Goal: Information Seeking & Learning: Compare options

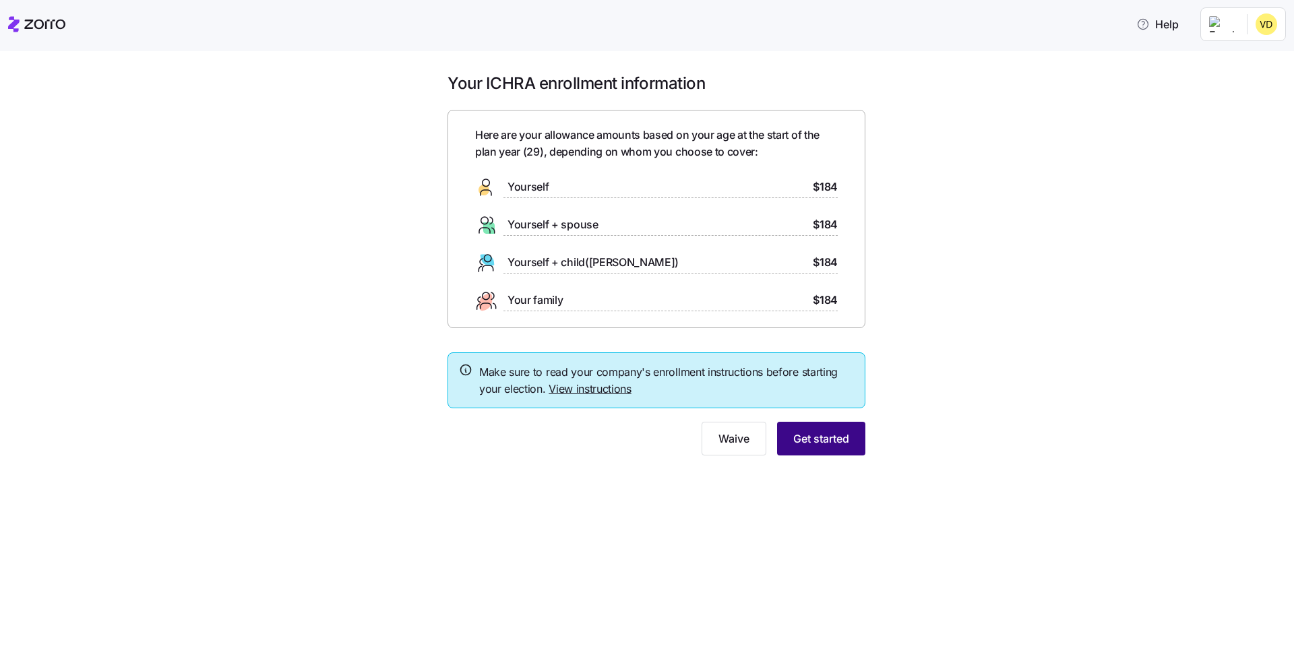
click at [838, 449] on button "Get started" at bounding box center [821, 439] width 88 height 34
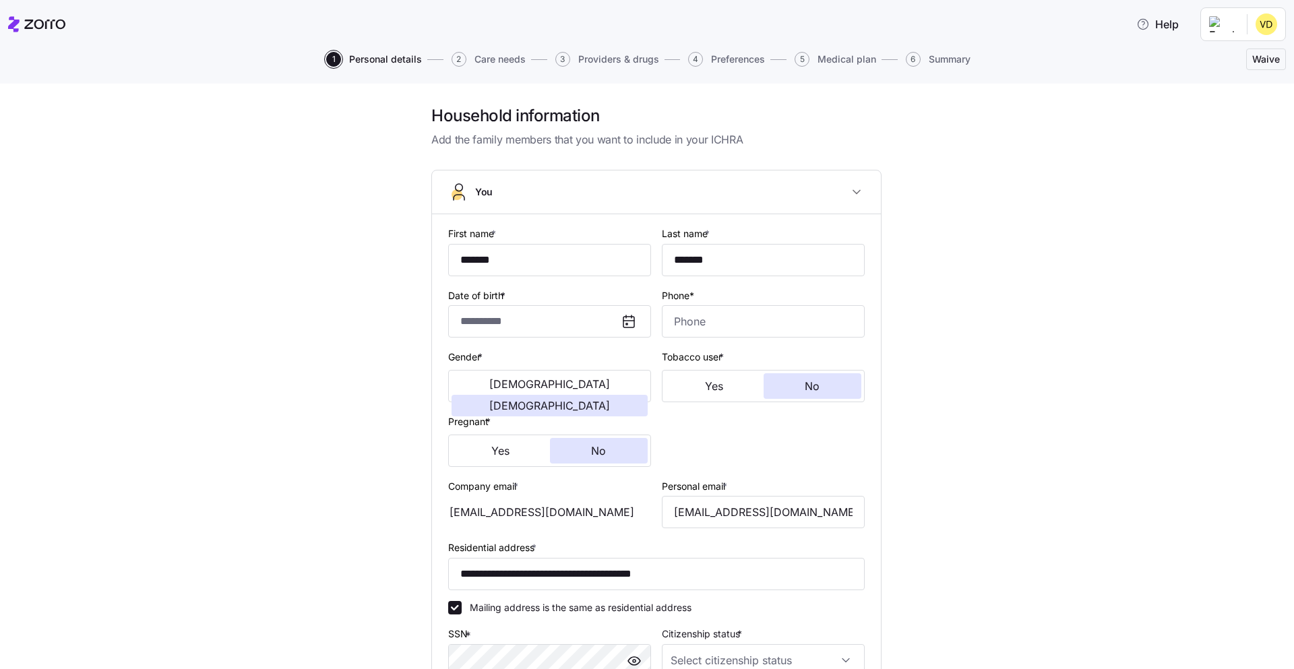
type input "**********"
type input "[PHONE_NUMBER]"
type input "[DEMOGRAPHIC_DATA] citizen"
type input "Single"
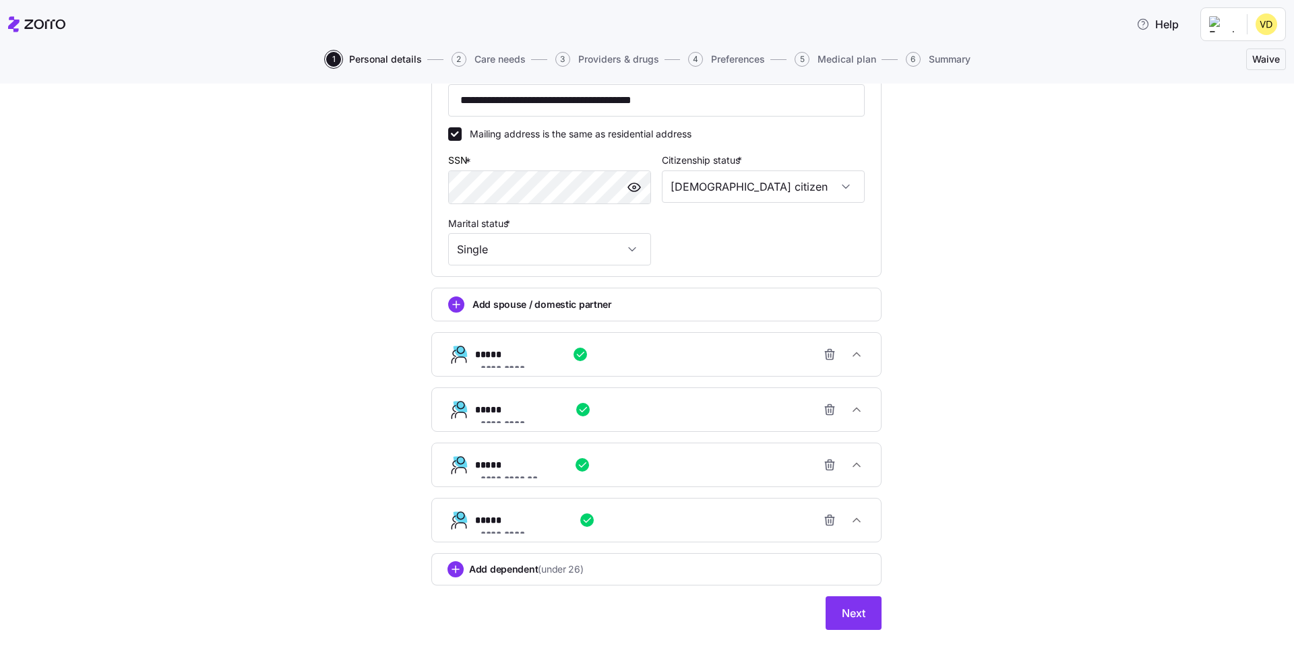
scroll to position [483, 0]
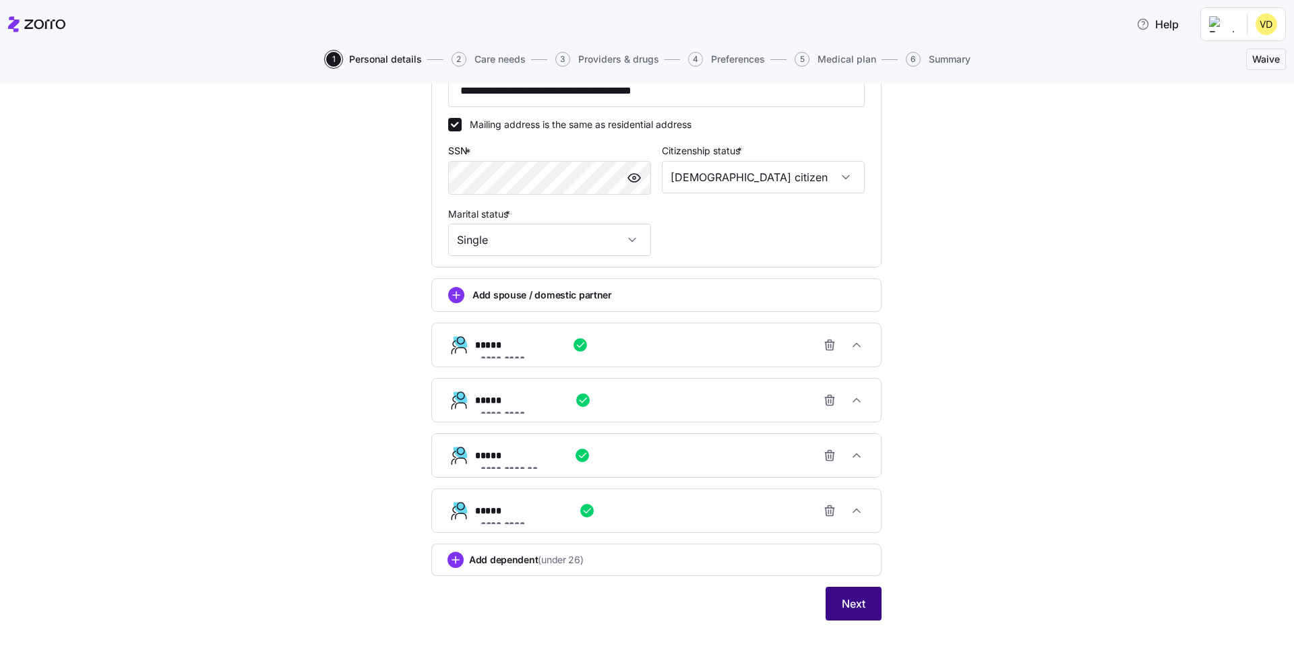
click at [847, 605] on span "Next" at bounding box center [854, 604] width 24 height 16
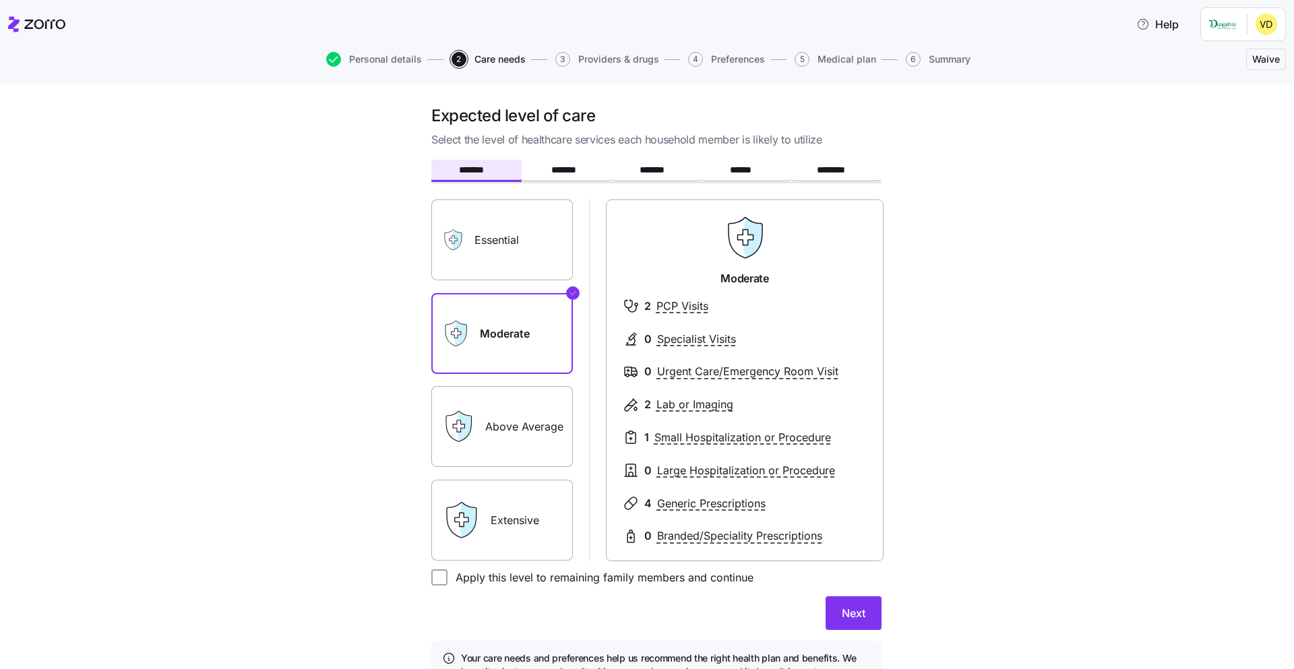
click at [528, 235] on label "Essential" at bounding box center [502, 239] width 142 height 81
click at [0, 0] on input "Essential" at bounding box center [0, 0] width 0 height 0
click at [516, 339] on label "Moderate" at bounding box center [502, 333] width 142 height 81
click at [0, 0] on input "Moderate" at bounding box center [0, 0] width 0 height 0
click at [512, 249] on label "Essential" at bounding box center [502, 239] width 142 height 81
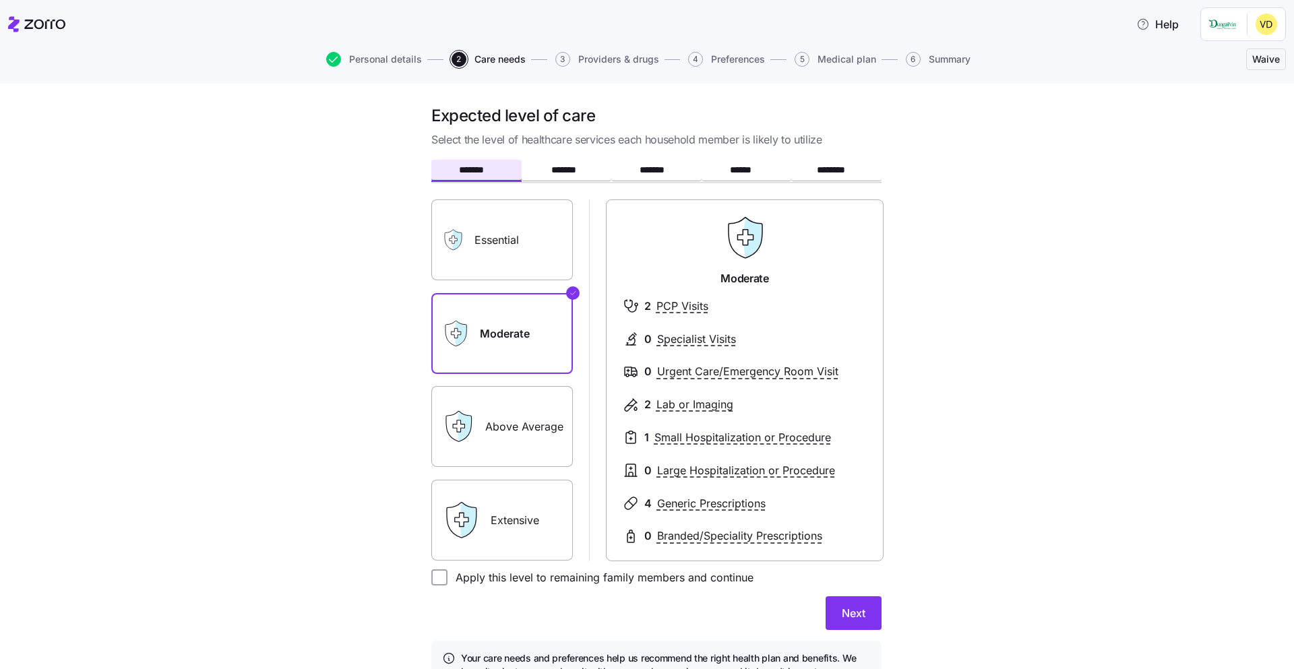
click at [0, 0] on input "Essential" at bounding box center [0, 0] width 0 height 0
click at [553, 344] on label "Moderate" at bounding box center [502, 333] width 142 height 81
click at [0, 0] on input "Moderate" at bounding box center [0, 0] width 0 height 0
click at [539, 441] on label "Above Average" at bounding box center [502, 426] width 142 height 81
click at [0, 0] on input "Above Average" at bounding box center [0, 0] width 0 height 0
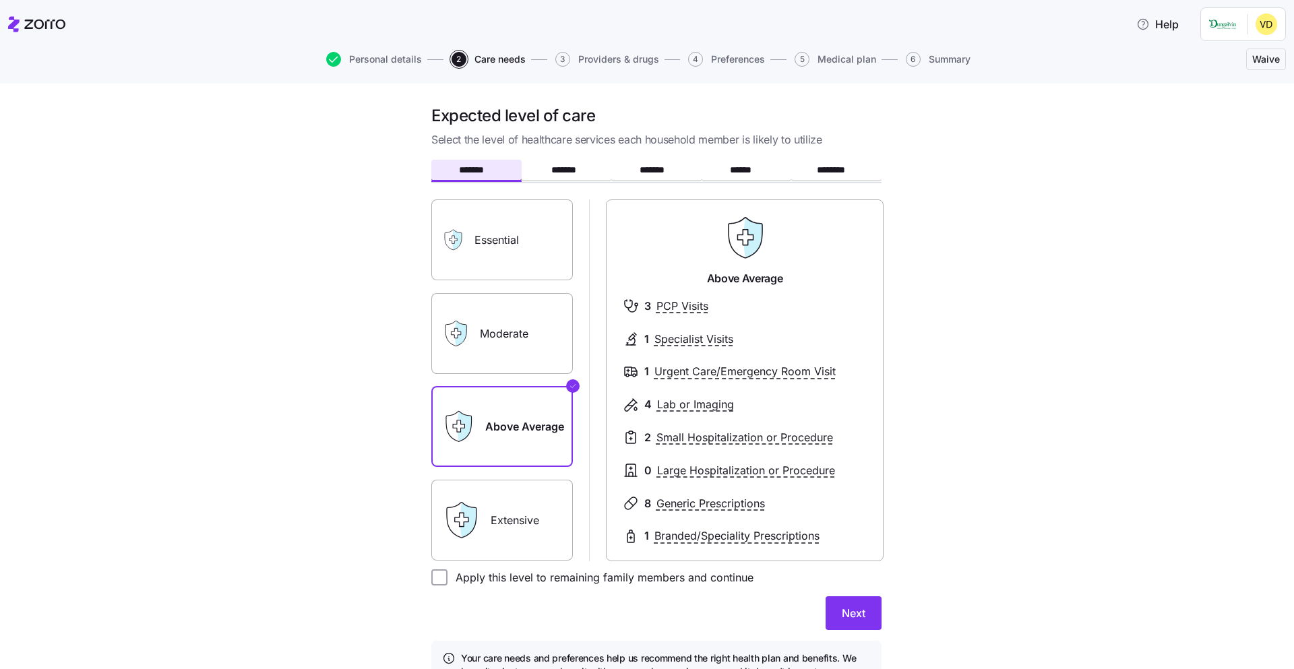
click at [542, 277] on label "Essential" at bounding box center [502, 239] width 142 height 81
click at [0, 0] on input "Essential" at bounding box center [0, 0] width 0 height 0
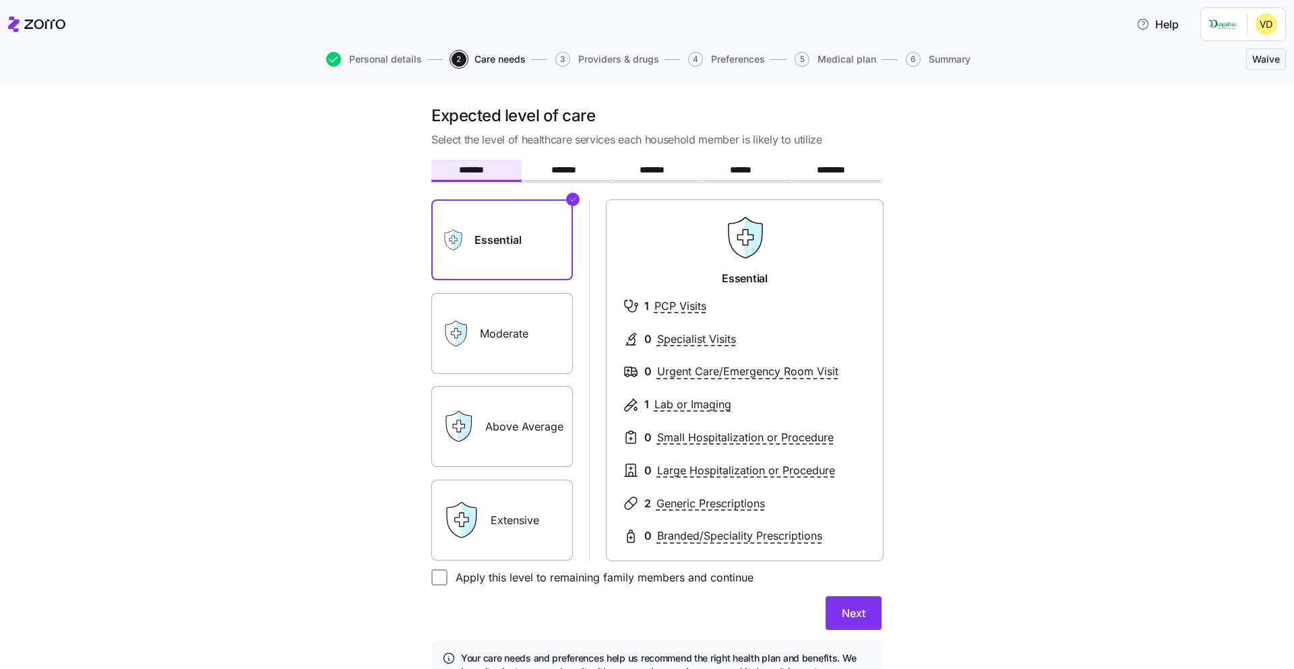
click at [520, 327] on label "Moderate" at bounding box center [502, 333] width 142 height 81
click at [0, 0] on input "Moderate" at bounding box center [0, 0] width 0 height 0
click at [522, 272] on label "Essential" at bounding box center [502, 239] width 142 height 81
click at [0, 0] on input "Essential" at bounding box center [0, 0] width 0 height 0
click at [512, 340] on label "Moderate" at bounding box center [502, 333] width 142 height 81
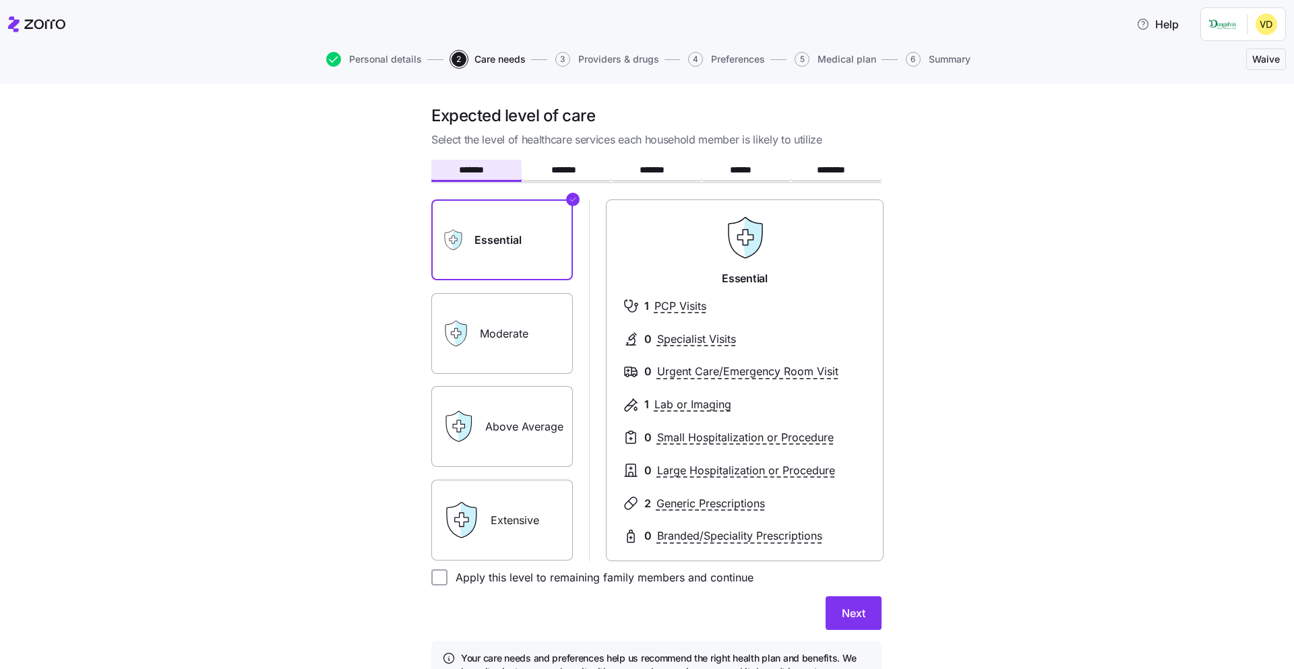
click at [0, 0] on input "Moderate" at bounding box center [0, 0] width 0 height 0
click at [503, 431] on label "Above Average" at bounding box center [502, 426] width 142 height 81
click at [0, 0] on input "Above Average" at bounding box center [0, 0] width 0 height 0
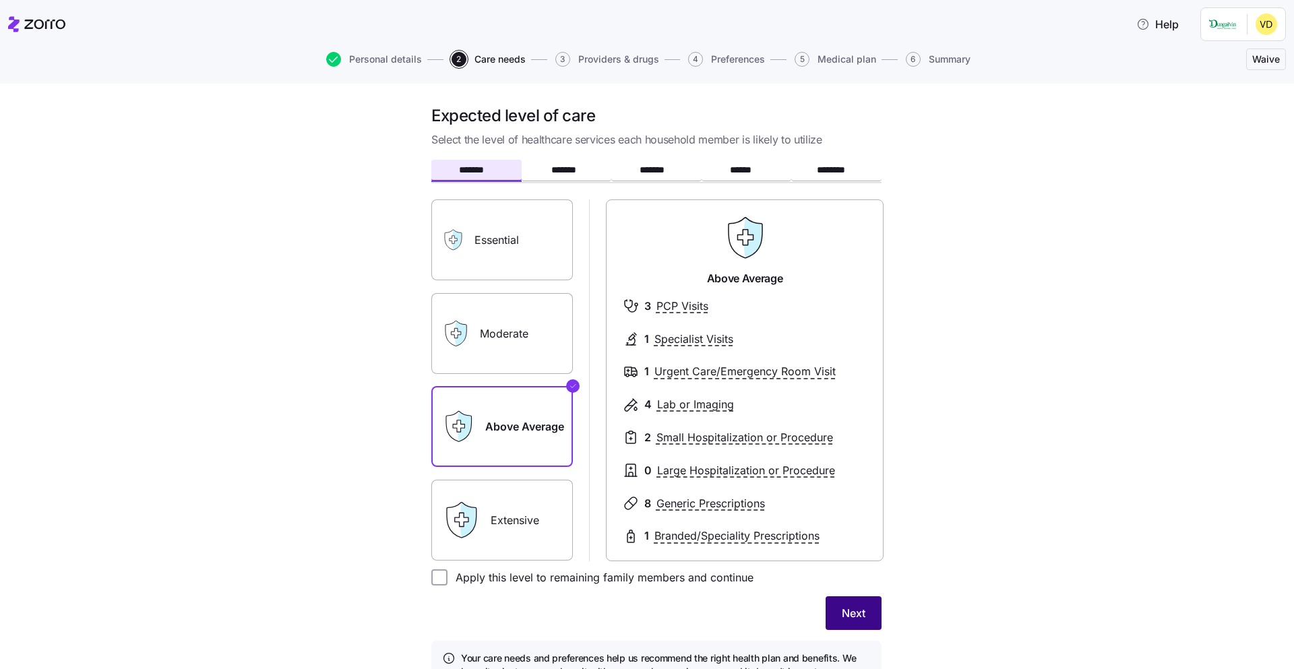
click at [834, 621] on button "Next" at bounding box center [854, 613] width 56 height 34
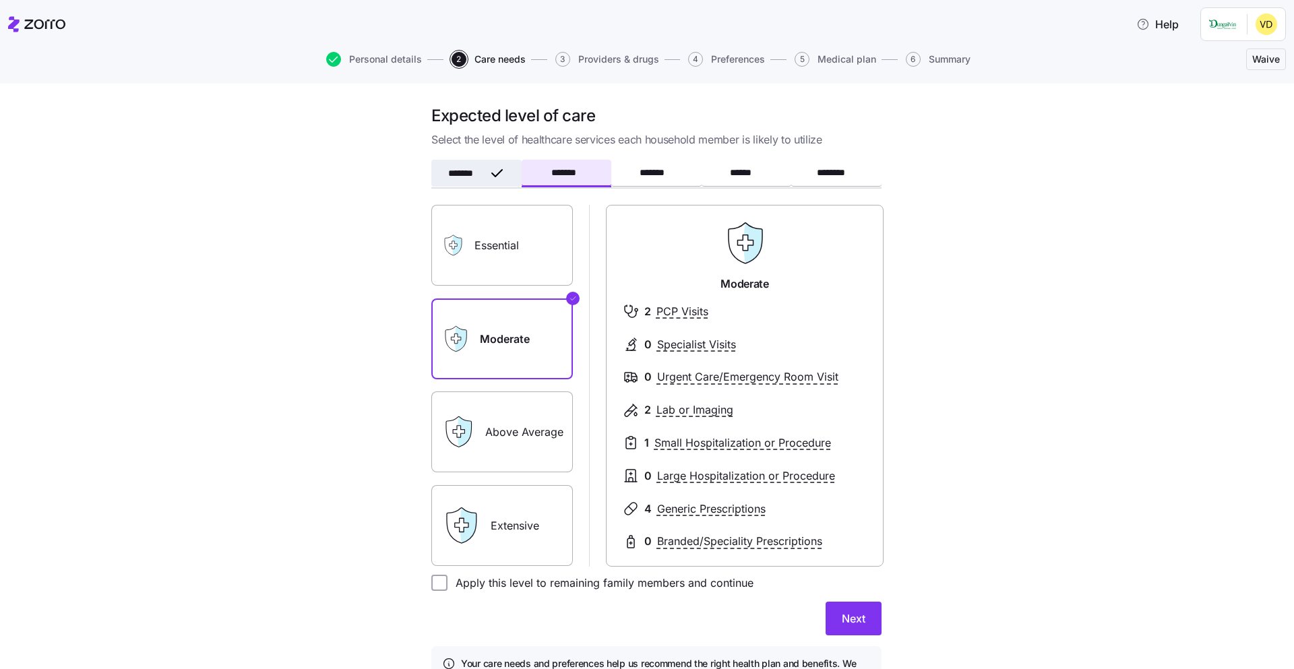
click at [483, 177] on button "*******" at bounding box center [476, 173] width 90 height 27
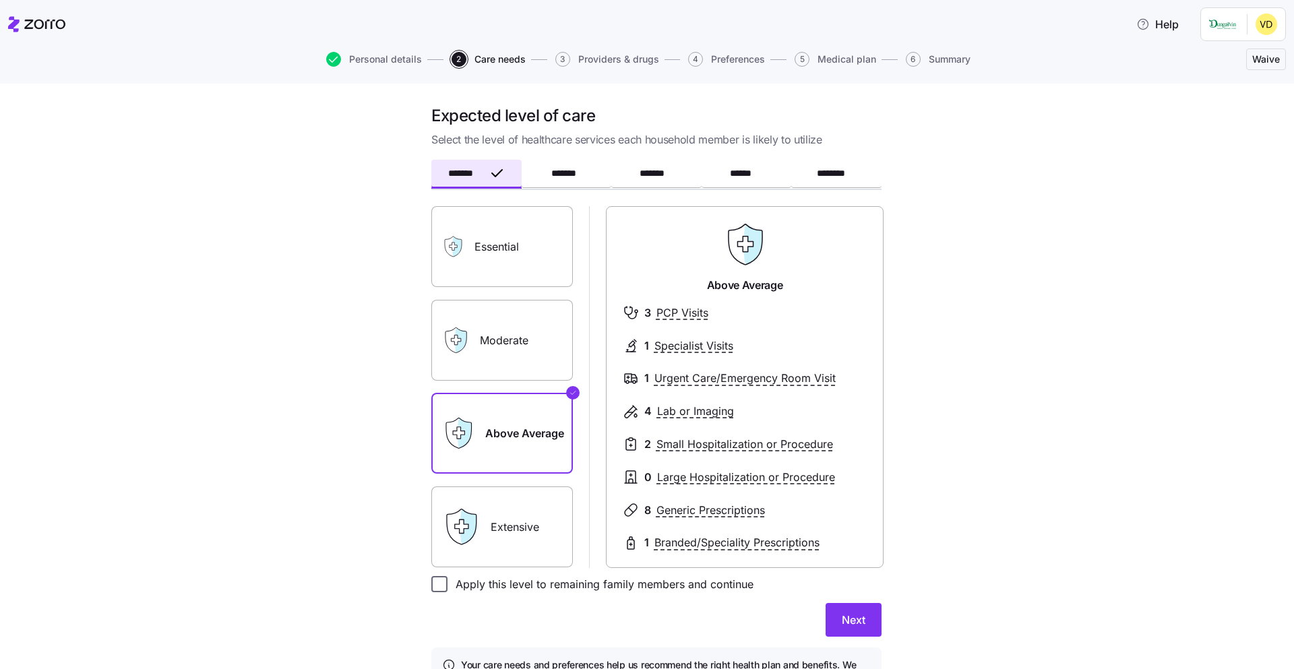
click at [436, 587] on input "Apply this level to remaining family members and continue" at bounding box center [439, 584] width 16 height 16
checkbox input "true"
click at [866, 625] on button "Next" at bounding box center [854, 620] width 56 height 34
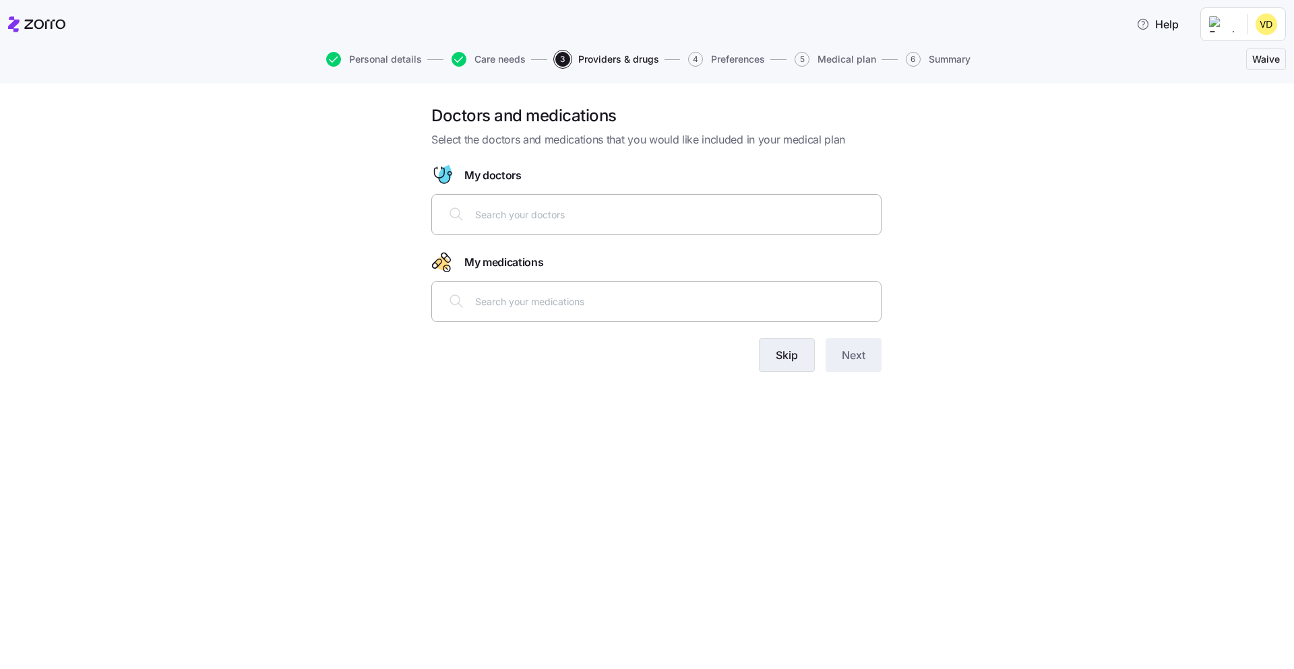
click at [797, 359] on button "Skip" at bounding box center [787, 355] width 56 height 34
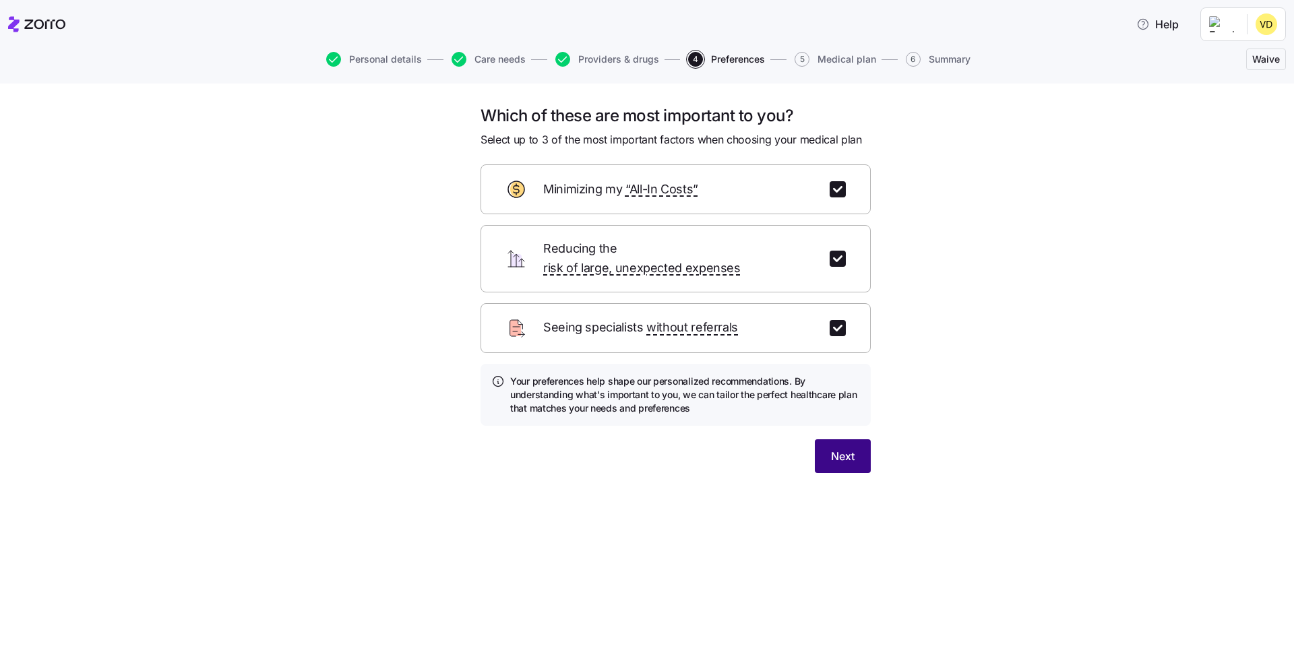
click at [836, 448] on span "Next" at bounding box center [843, 456] width 24 height 16
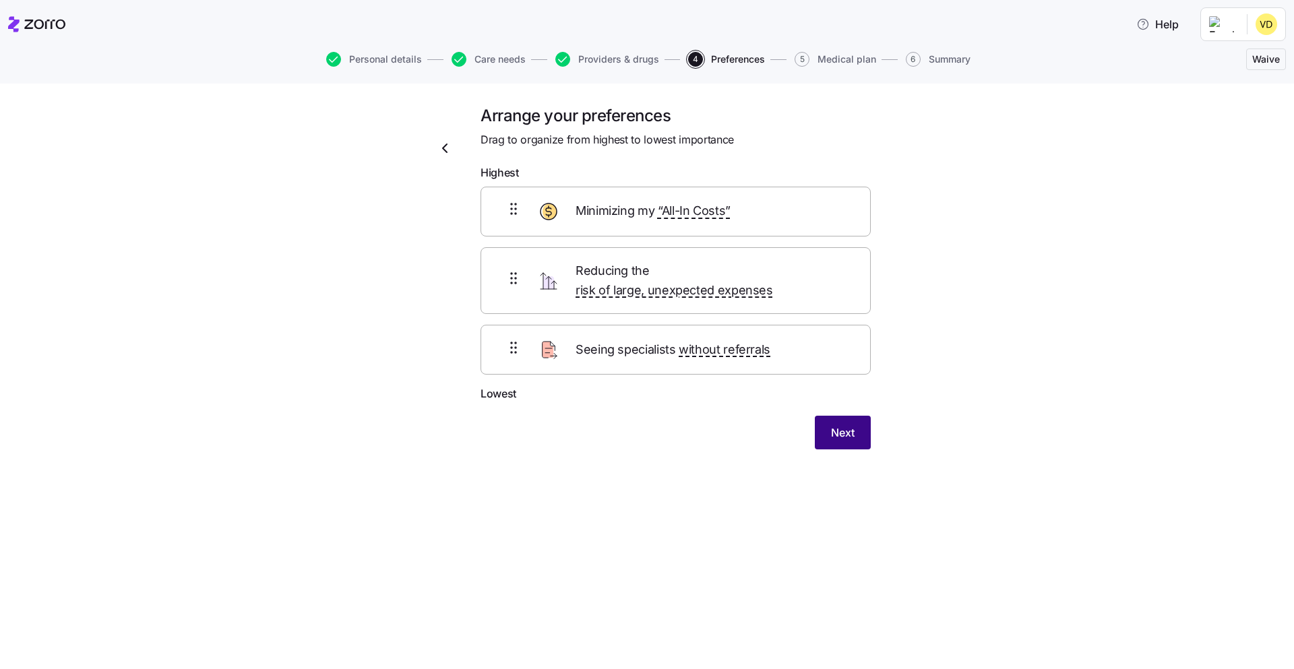
click at [834, 425] on span "Next" at bounding box center [843, 433] width 24 height 16
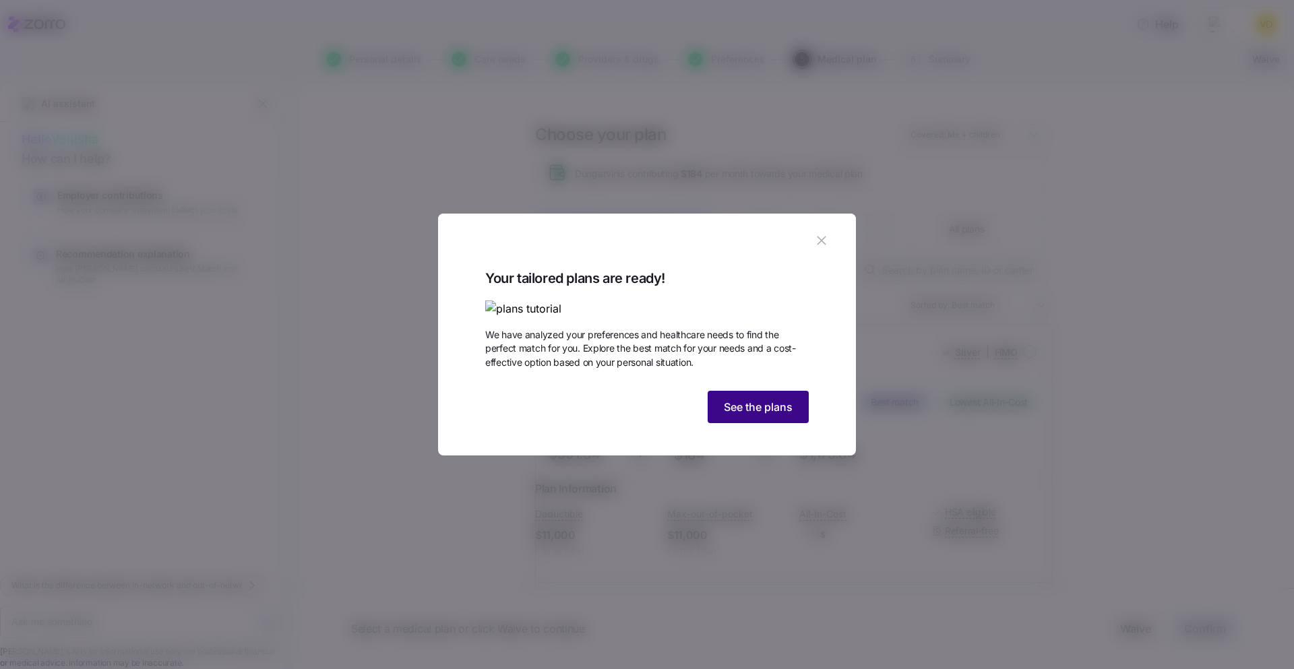
click at [764, 415] on span "See the plans" at bounding box center [758, 407] width 69 height 16
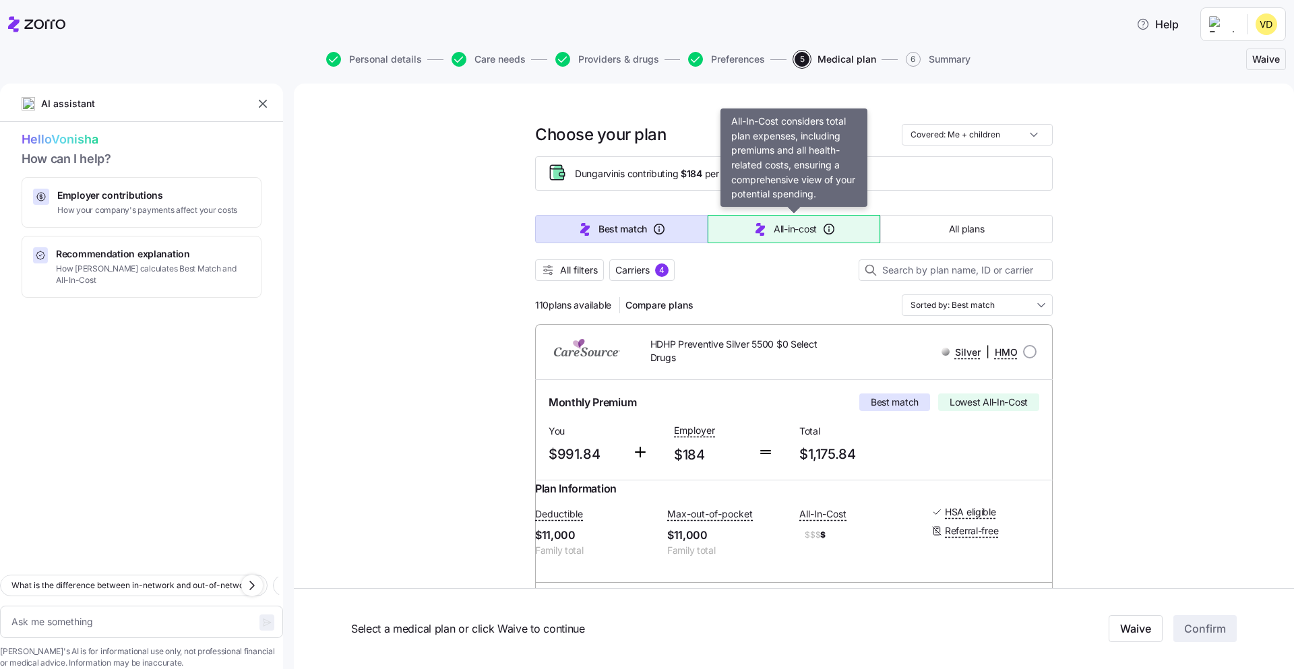
click at [830, 230] on icon "button" at bounding box center [828, 228] width 13 height 13
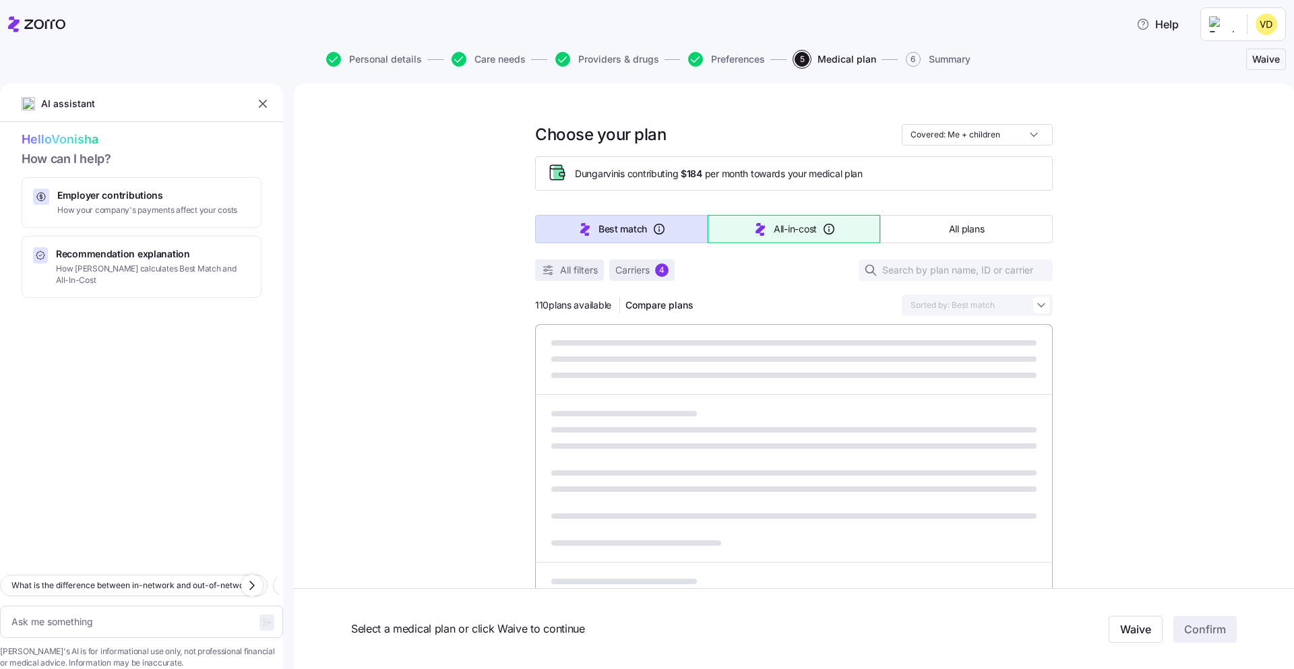
type textarea "x"
type input "Sorted by: All-in-cost"
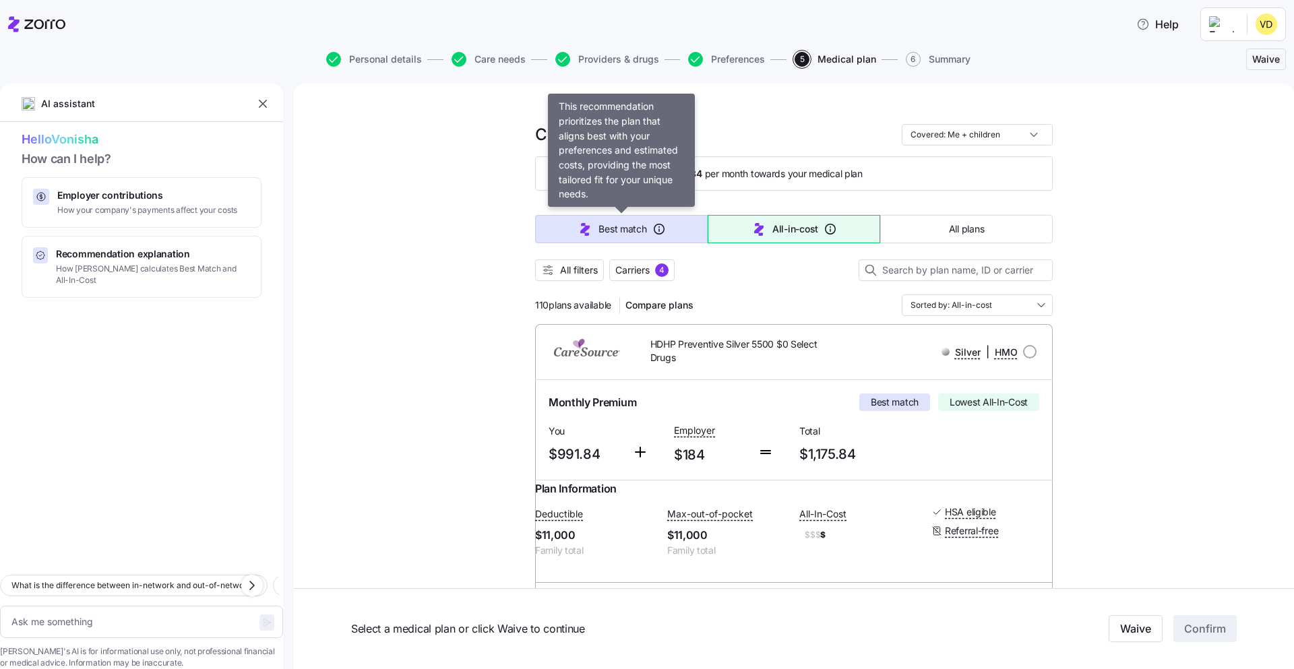
click at [601, 229] on span "Best match" at bounding box center [622, 228] width 48 height 13
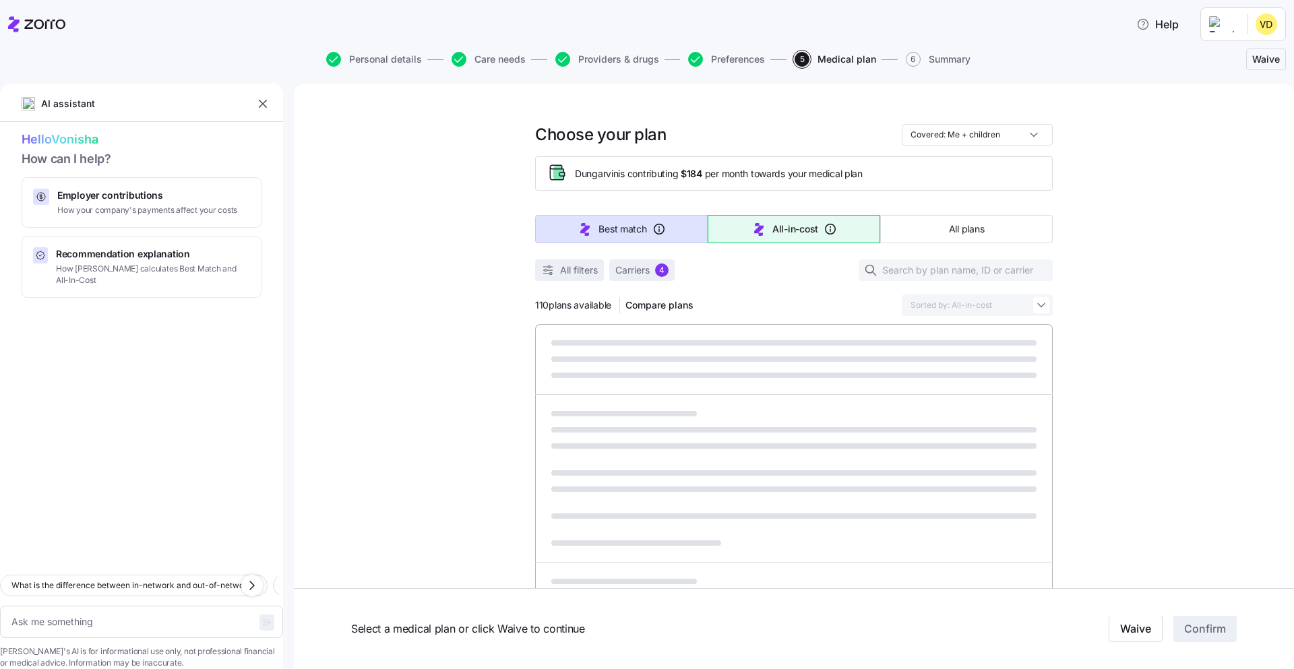
type textarea "x"
type input "Sorted by: Best match"
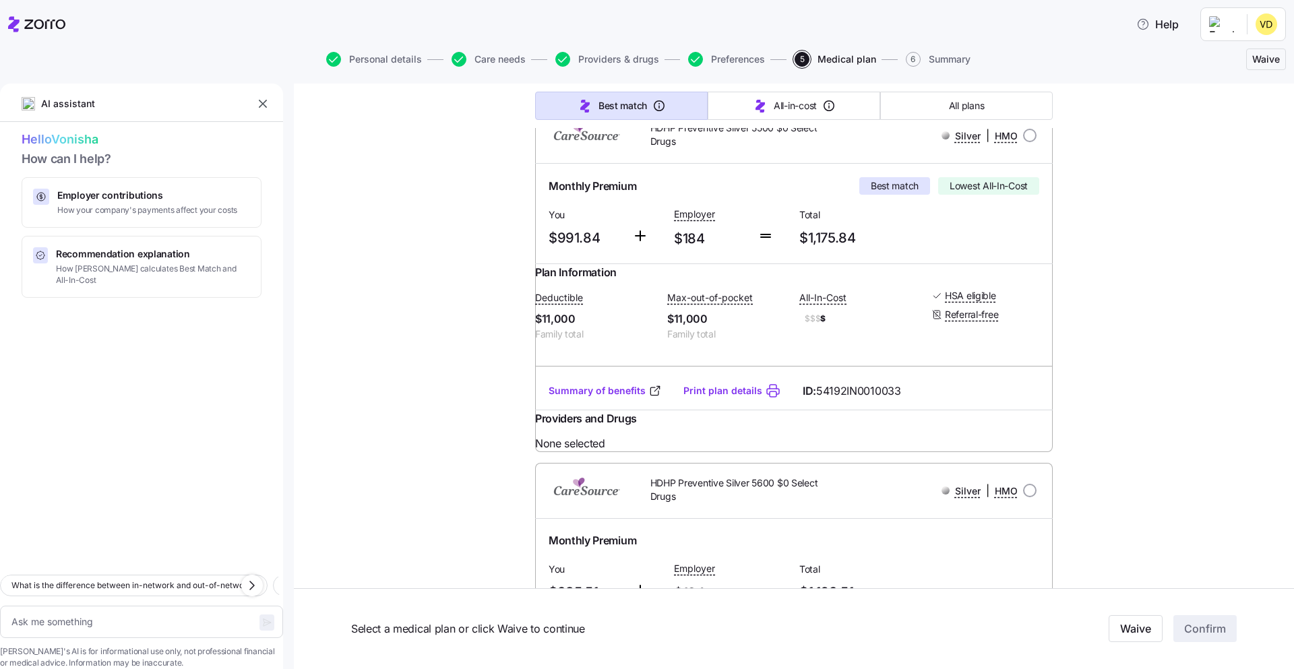
scroll to position [222, 0]
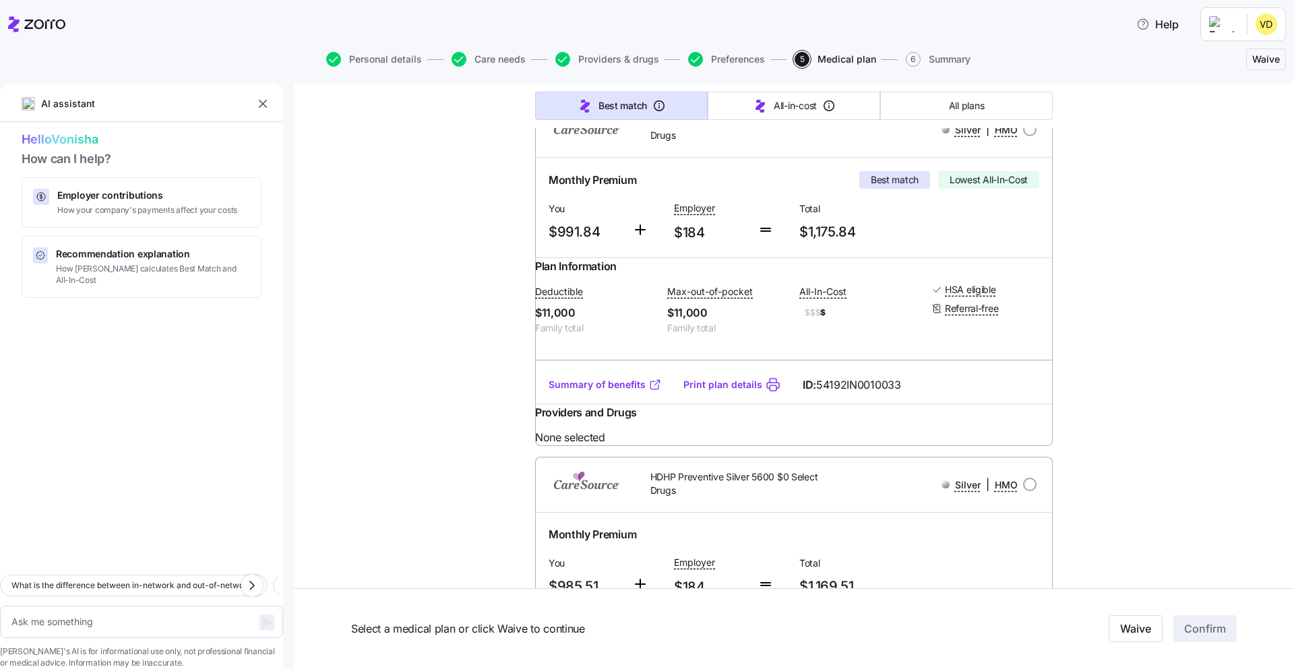
click at [609, 392] on link "Summary of benefits" at bounding box center [605, 384] width 113 height 13
